Goal: Information Seeking & Learning: Learn about a topic

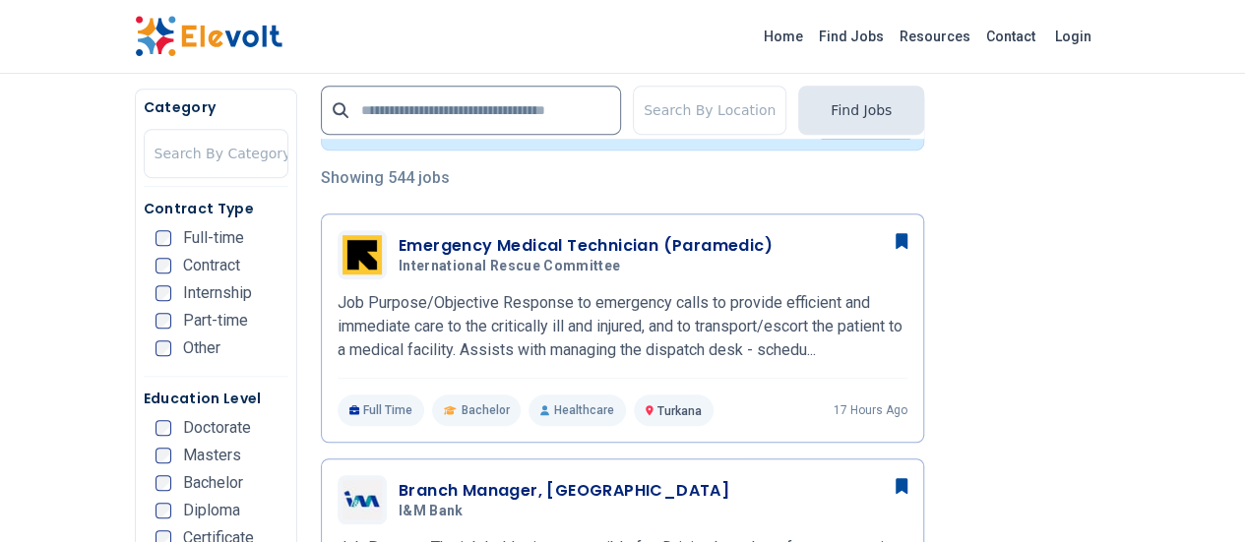
scroll to position [492, 0]
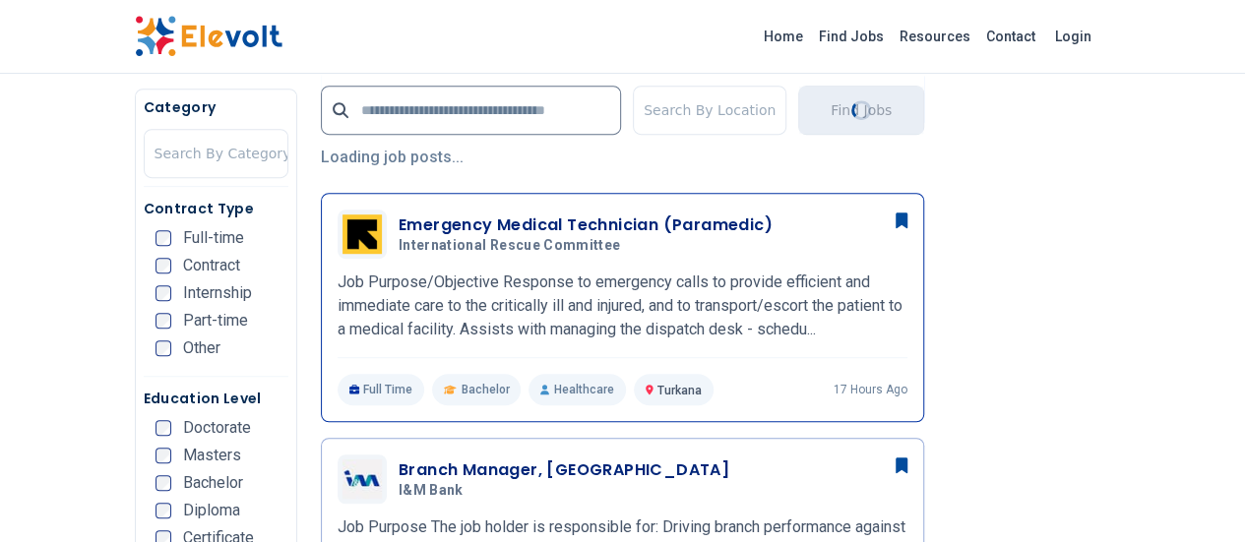
scroll to position [492, 0]
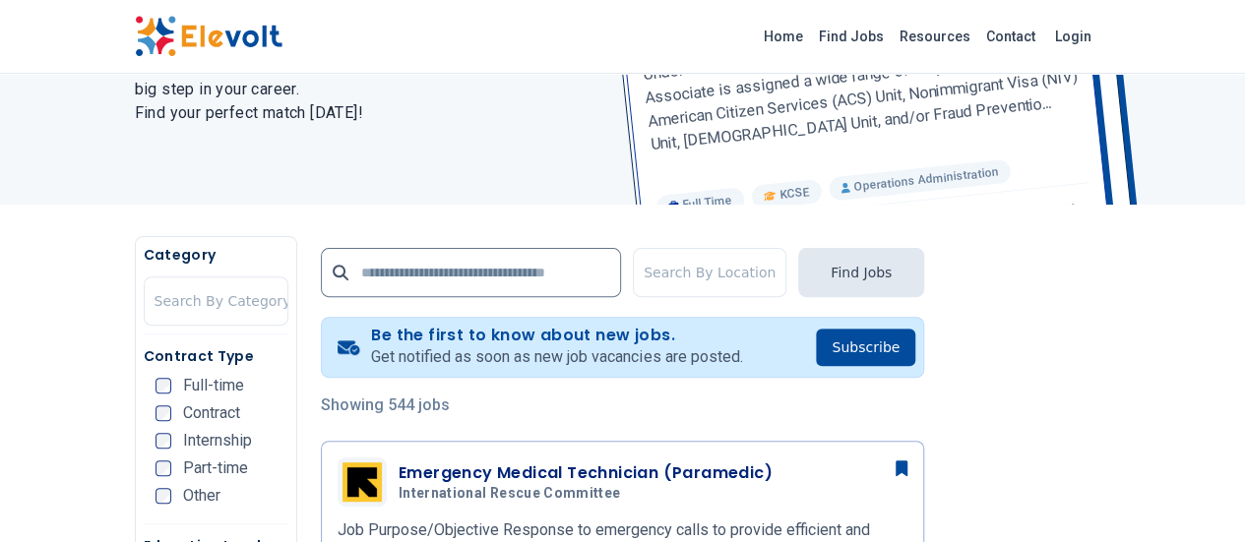
scroll to position [394, 0]
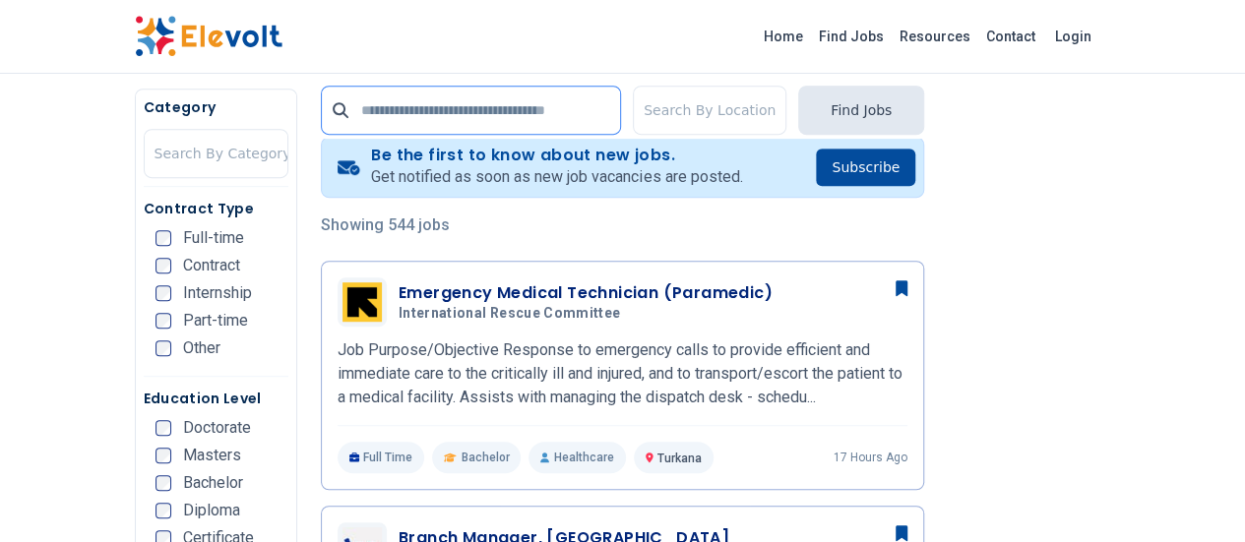
click at [324, 117] on input "text" at bounding box center [471, 110] width 300 height 49
click at [387, 105] on input "text" at bounding box center [471, 110] width 300 height 49
click at [345, 78] on div "Search By Location Find Jobs" at bounding box center [622, 106] width 603 height 65
click at [356, 88] on input "text" at bounding box center [471, 110] width 300 height 49
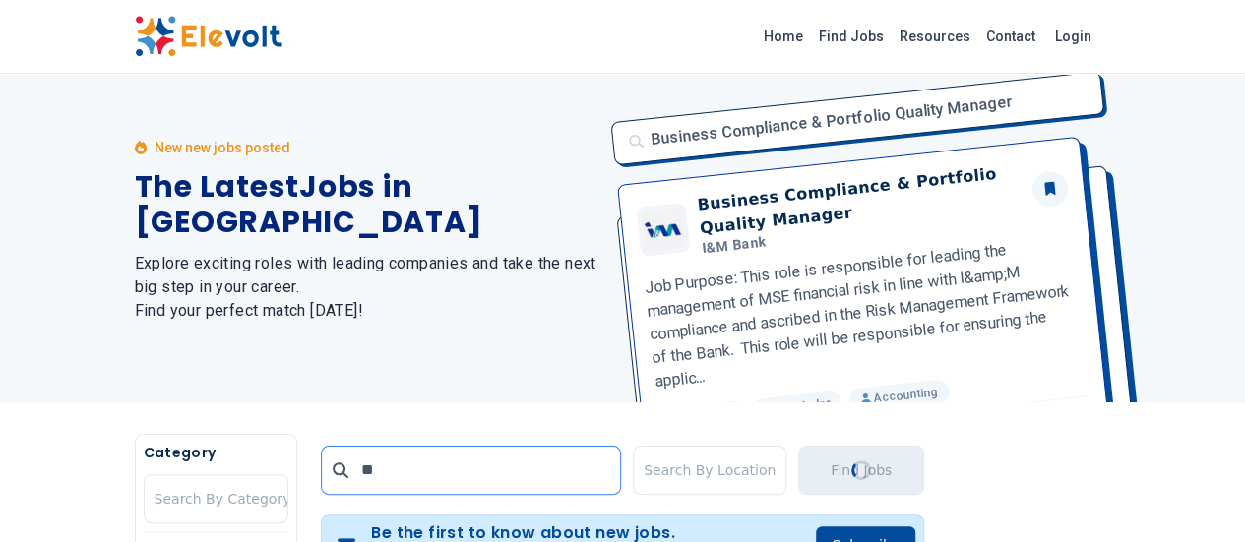
scroll to position [0, 0]
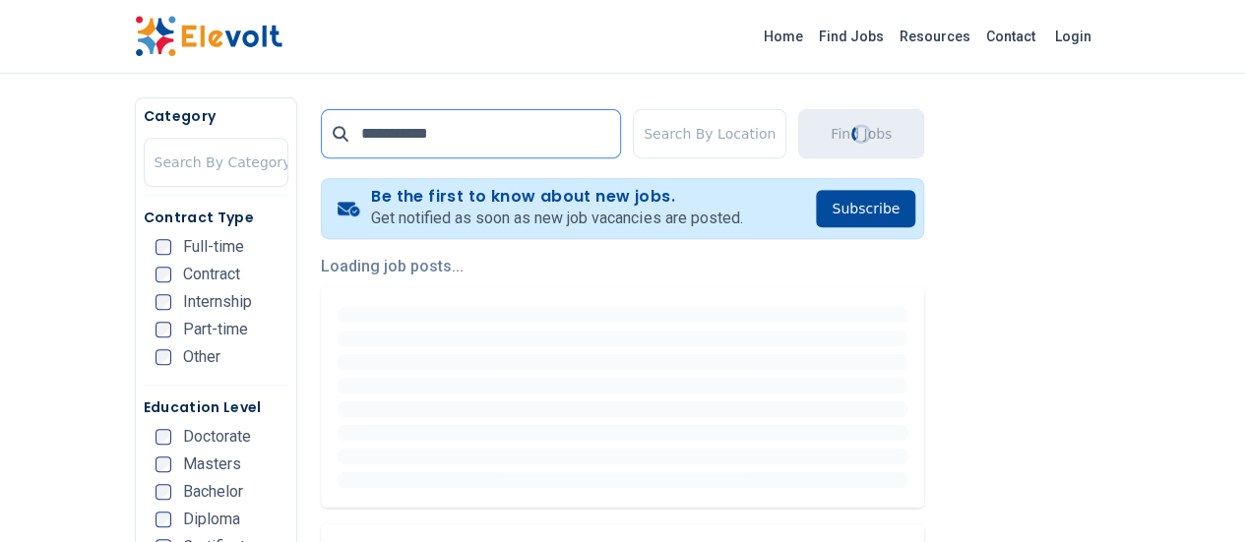
scroll to position [360, 0]
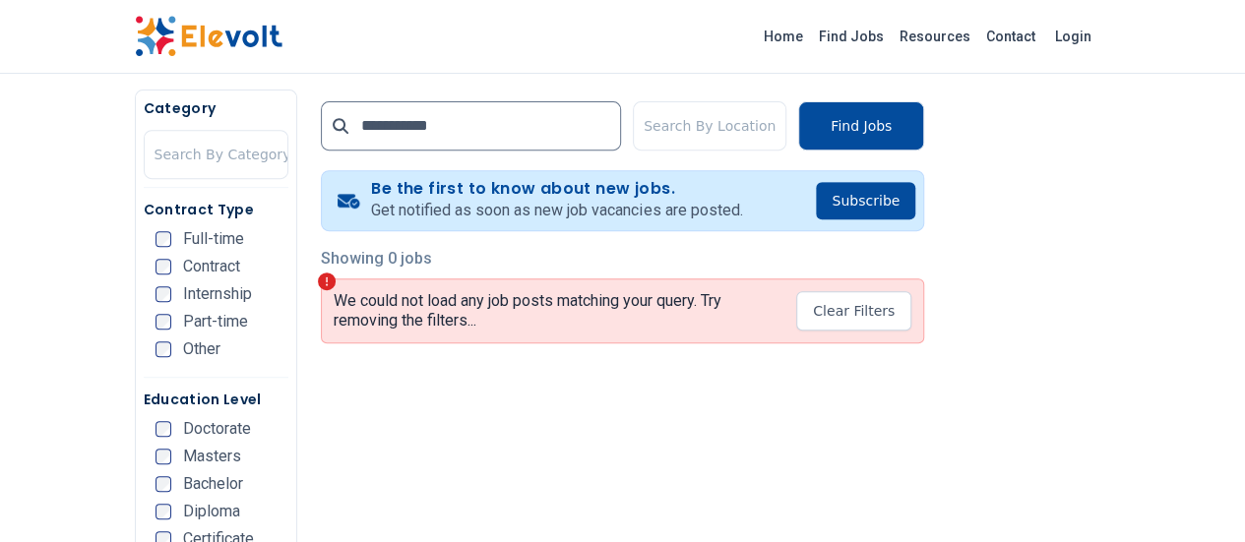
click at [401, 385] on div "**********" at bounding box center [622, 410] width 650 height 640
click at [445, 129] on input "**********" at bounding box center [471, 125] width 300 height 49
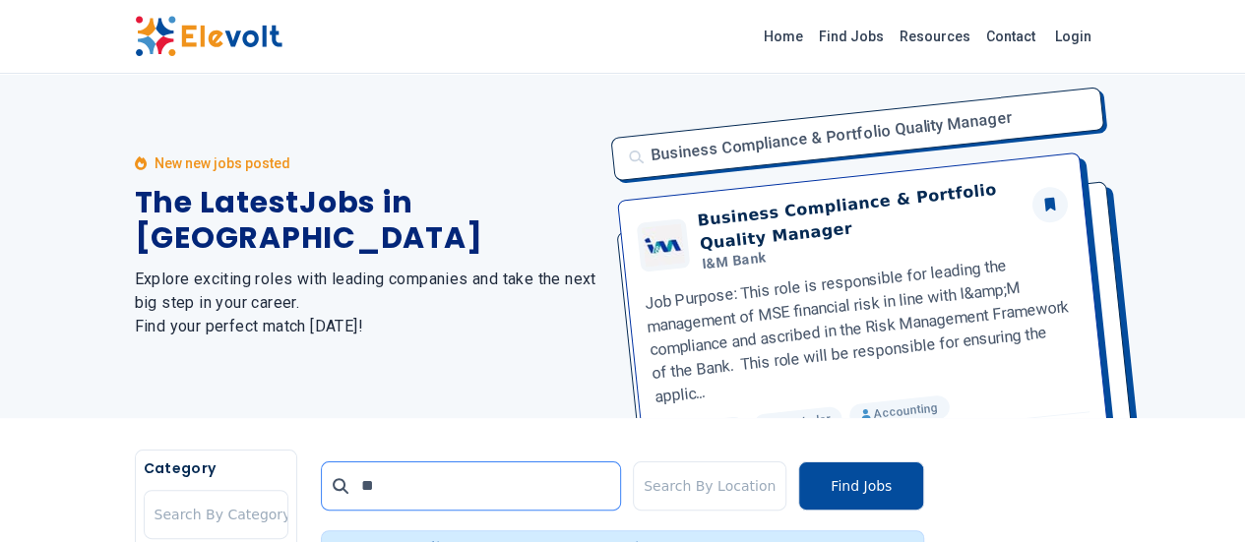
type input "*"
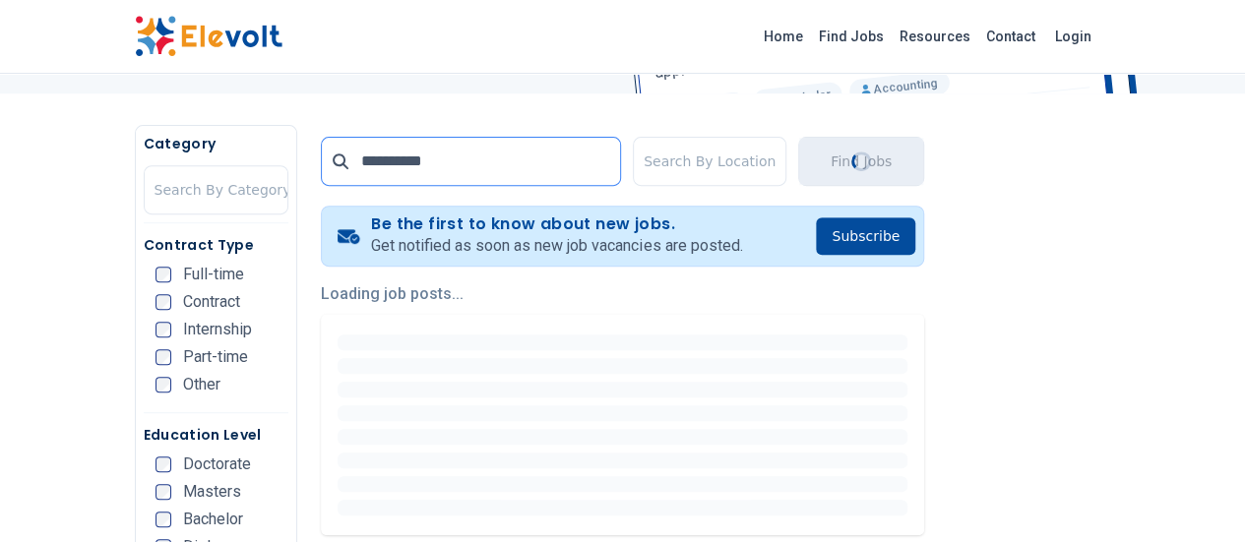
scroll to position [492, 0]
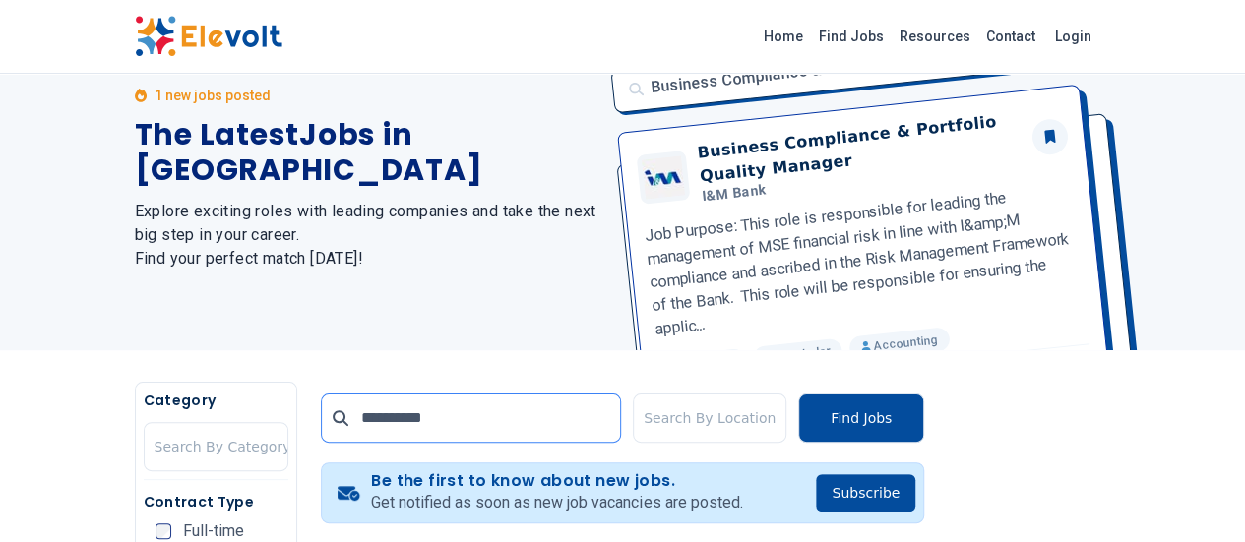
scroll to position [492, 0]
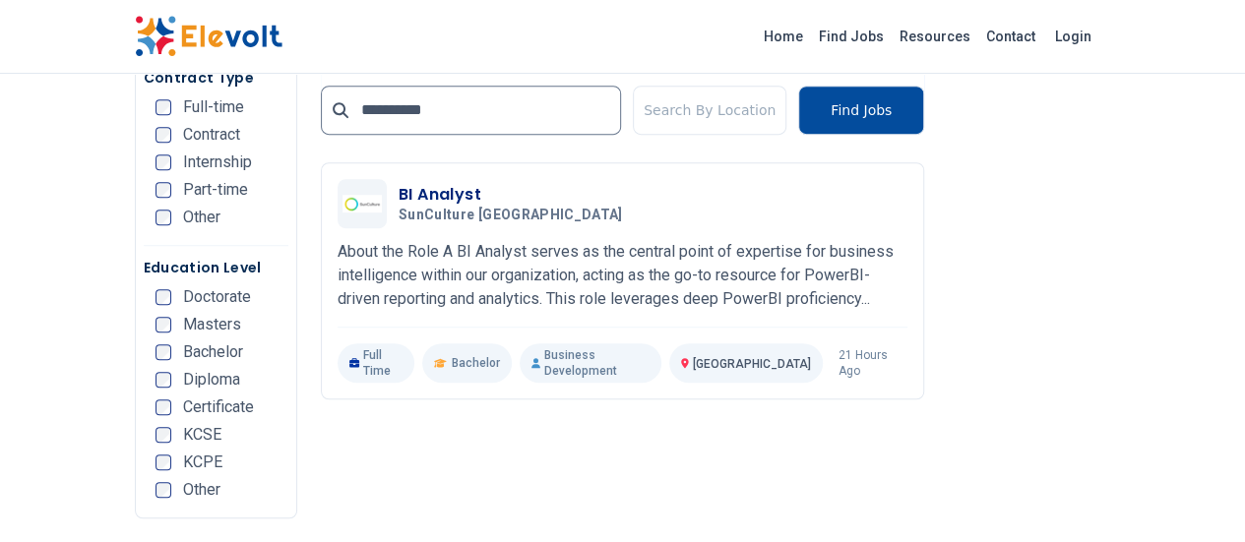
click at [206, 150] on ul "Full-time Contract Internship Part-time Other" at bounding box center [221, 168] width 133 height 138
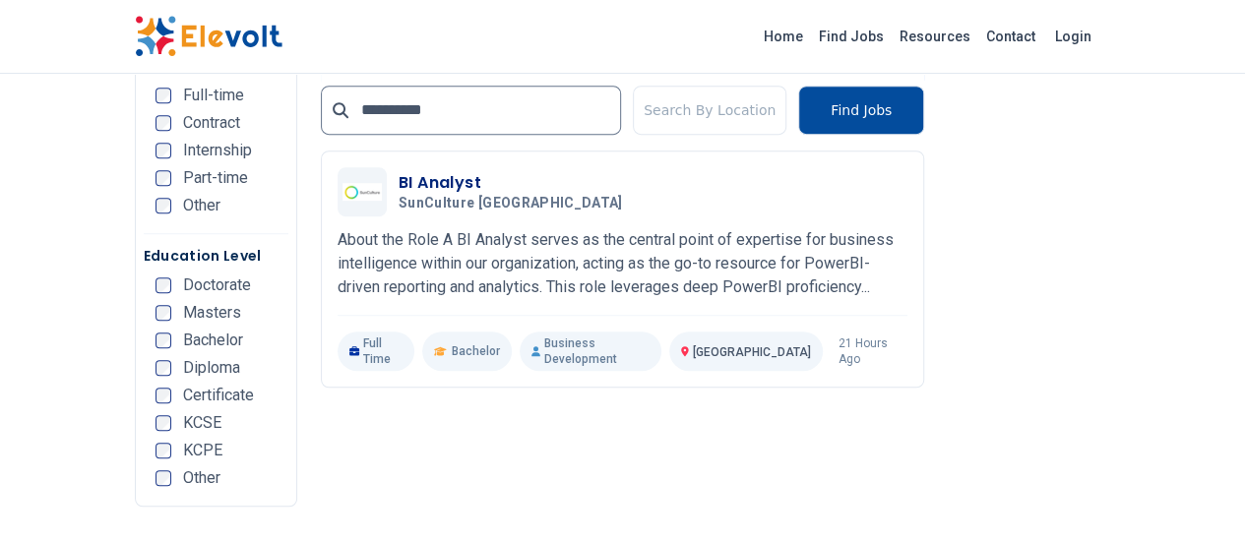
scroll to position [504, 0]
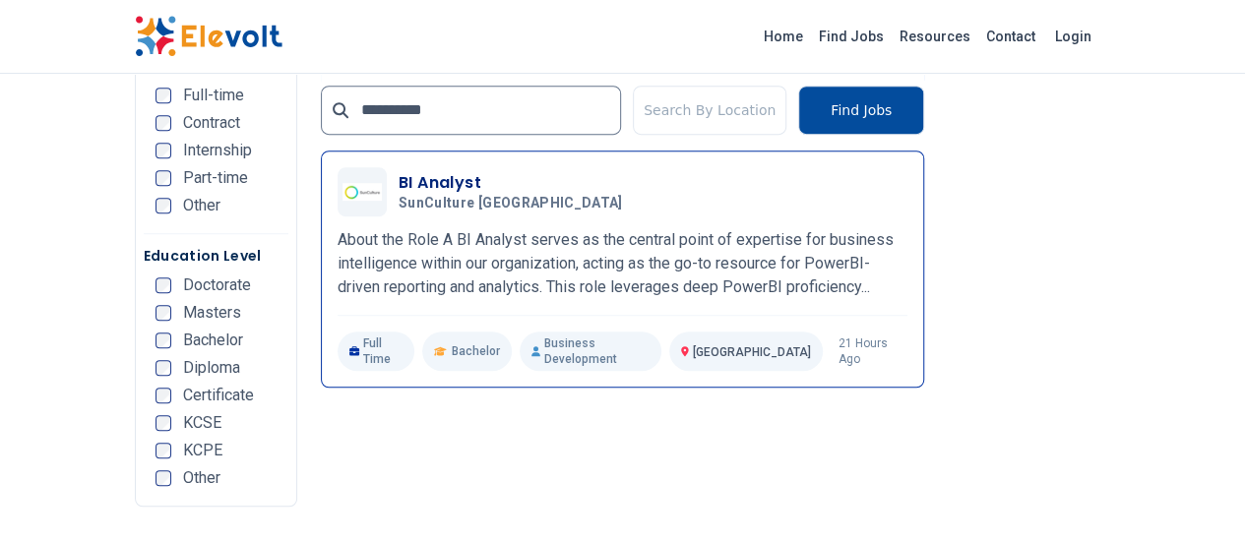
click at [342, 192] on img at bounding box center [361, 192] width 39 height 18
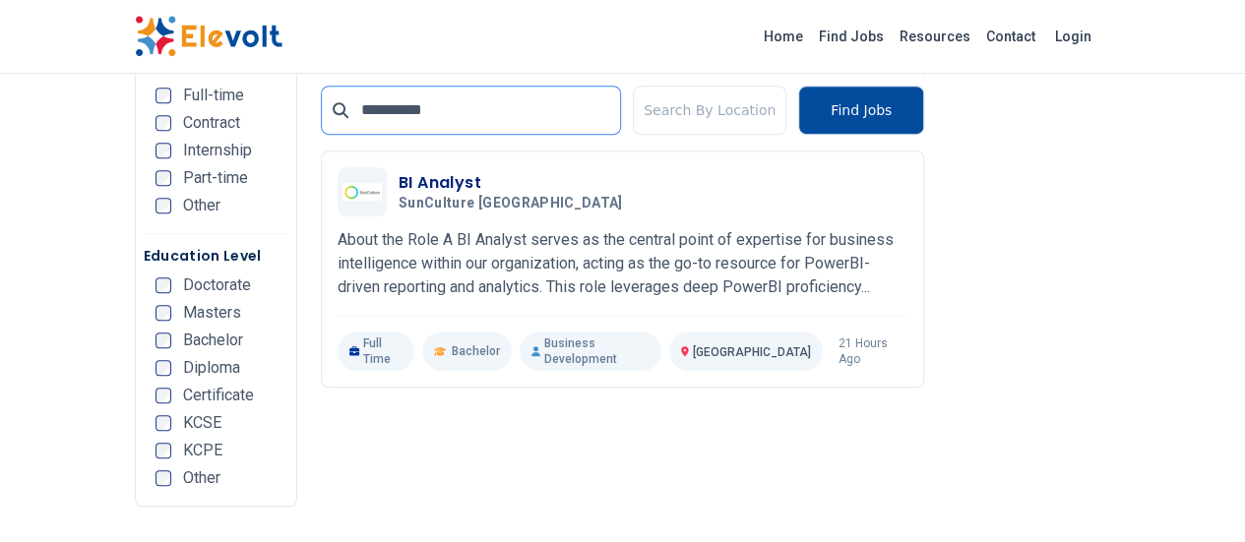
click at [390, 114] on input "**********" at bounding box center [471, 110] width 300 height 49
type input "*"
click button "submit" at bounding box center [0, 0] width 0 height 0
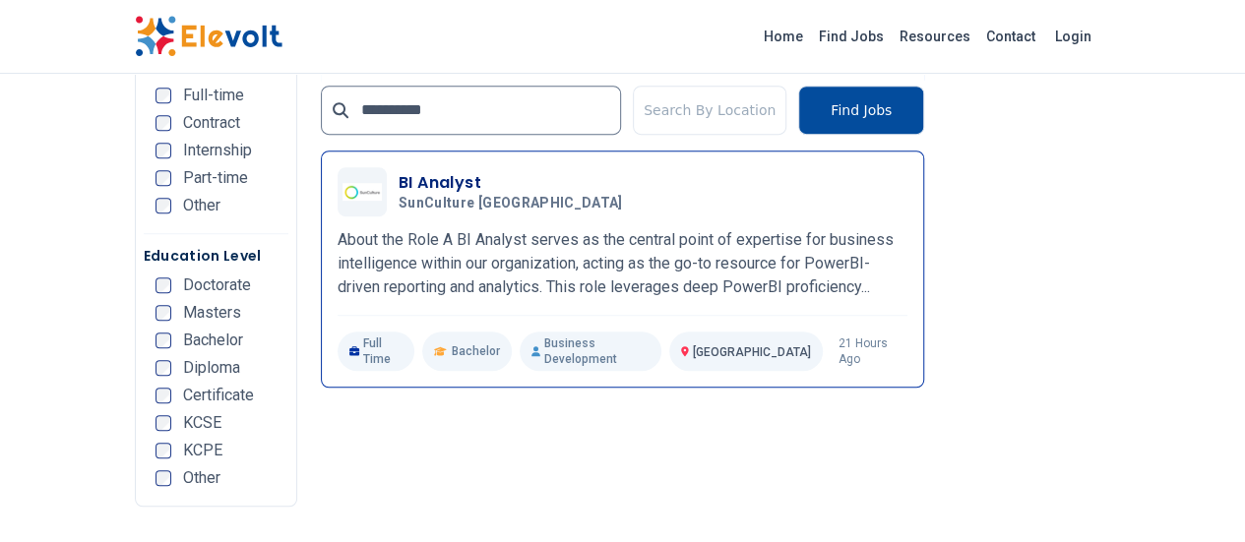
click at [443, 233] on div "BI Analyst SunCulture Kenya 10/08/2025 11/07/2025 Nairobi KE About the Role A B…" at bounding box center [622, 269] width 570 height 204
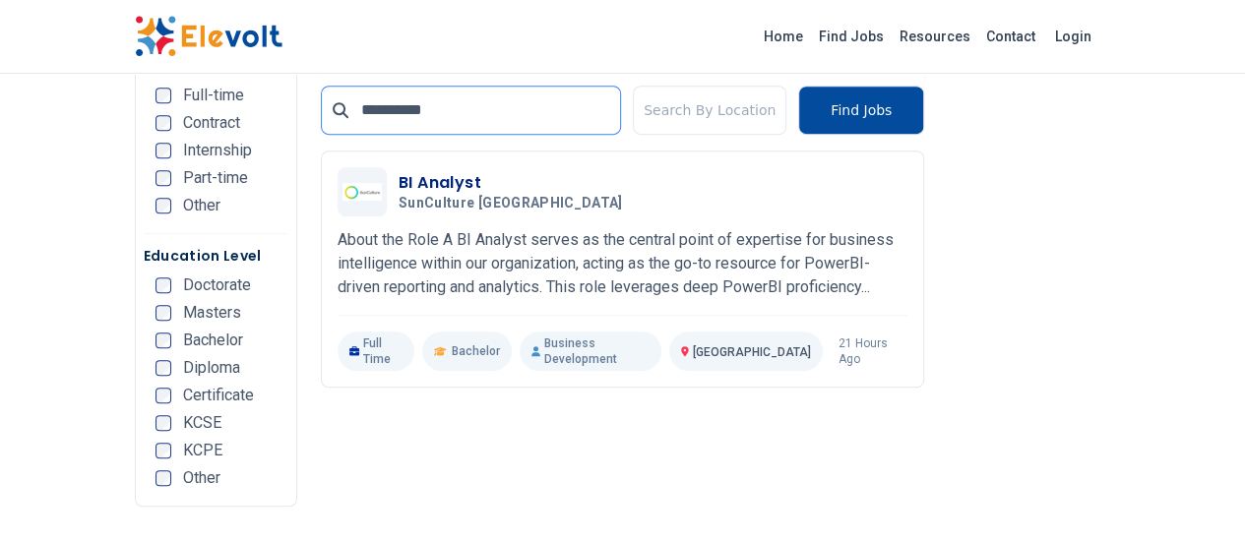
click at [445, 114] on input "**********" at bounding box center [471, 110] width 300 height 49
type input "*"
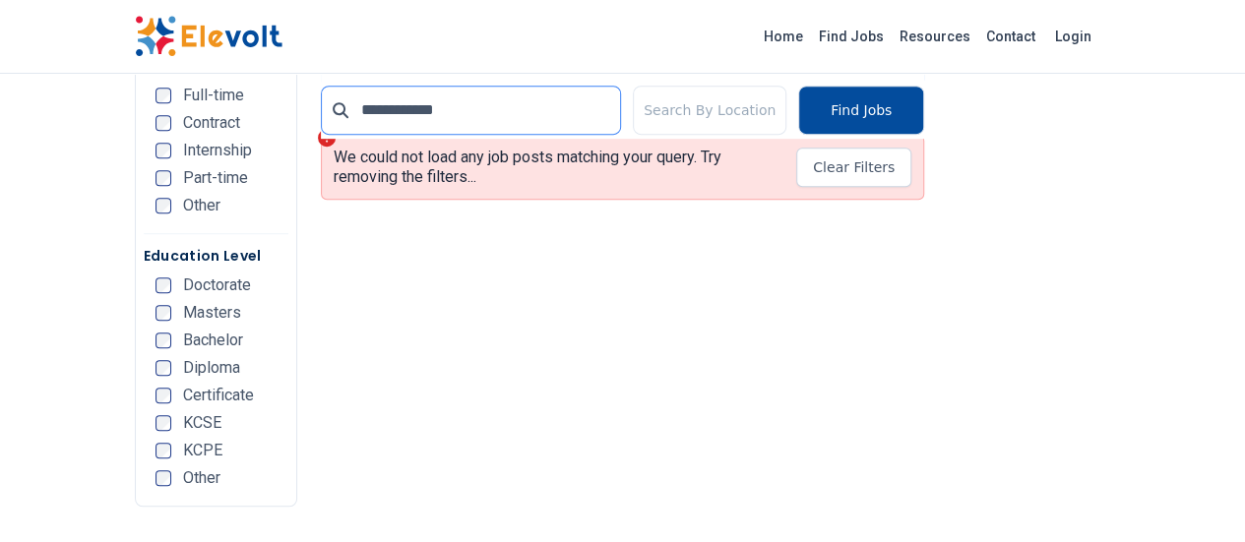
click at [396, 135] on input "**********" at bounding box center [471, 110] width 300 height 49
type input "*"
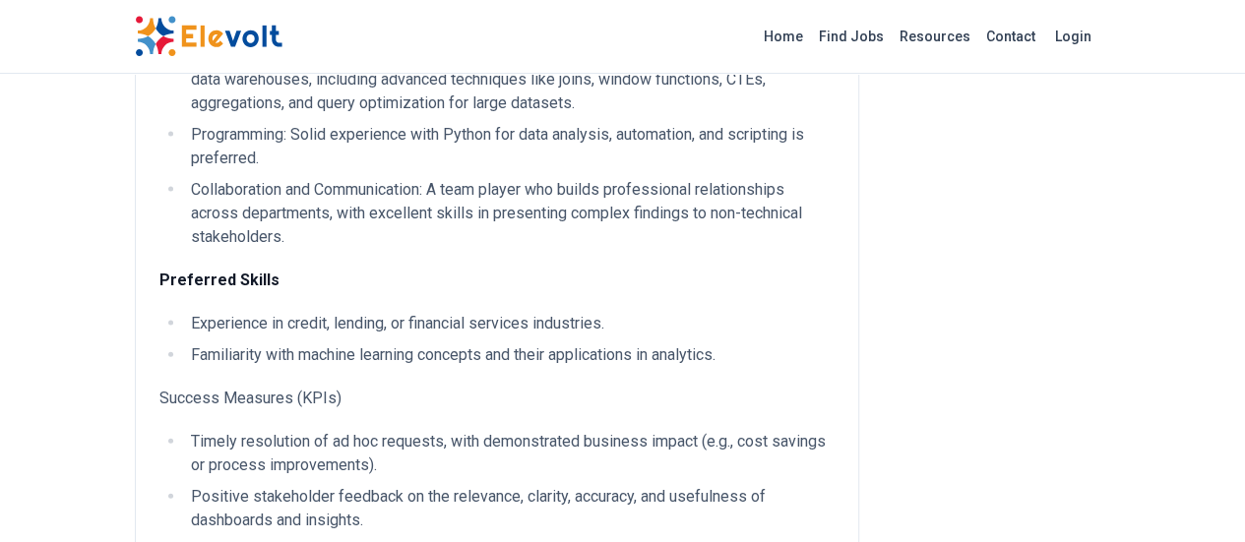
scroll to position [1673, 0]
